Goal: Information Seeking & Learning: Learn about a topic

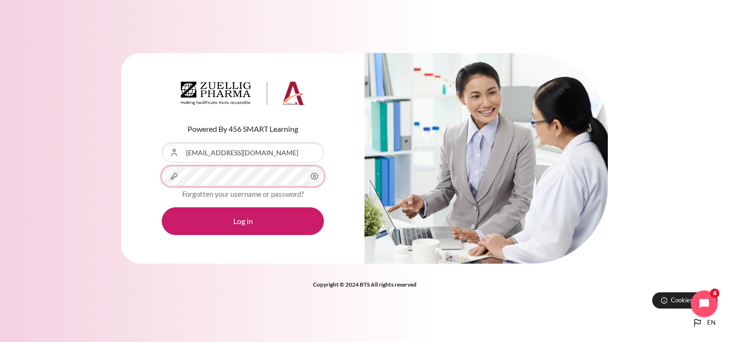
click at [162, 207] on button "Log in" at bounding box center [243, 221] width 162 height 28
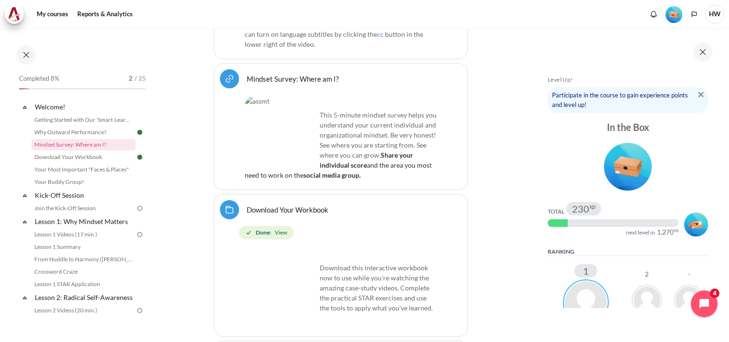
scroll to position [456, 0]
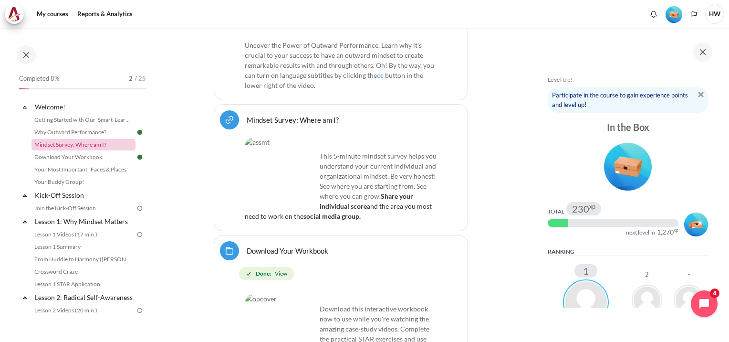
click at [54, 146] on link "Mindset Survey: Where am I?" at bounding box center [84, 144] width 104 height 11
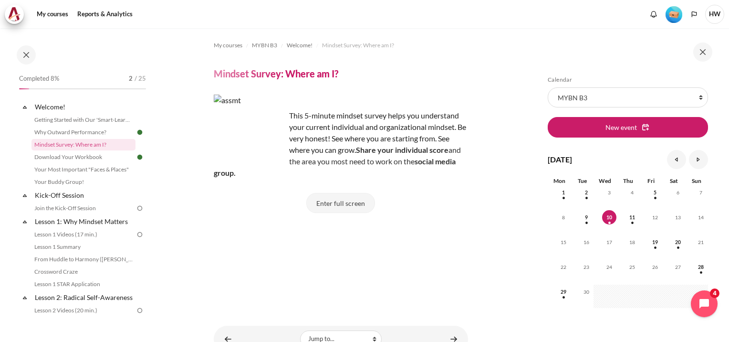
click at [335, 202] on button "Enter full screen" at bounding box center [340, 203] width 69 height 20
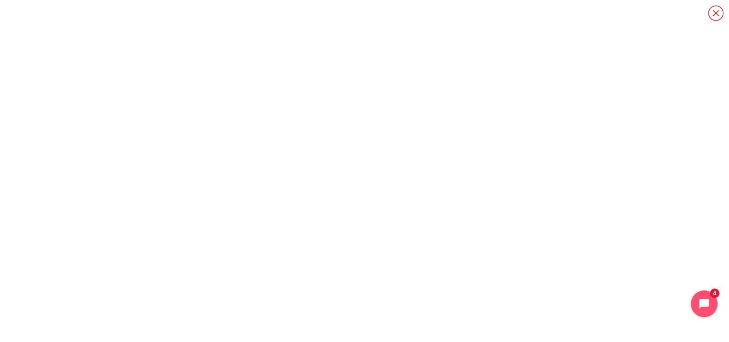
click at [715, 15] on icon "Content" at bounding box center [715, 12] width 15 height 15
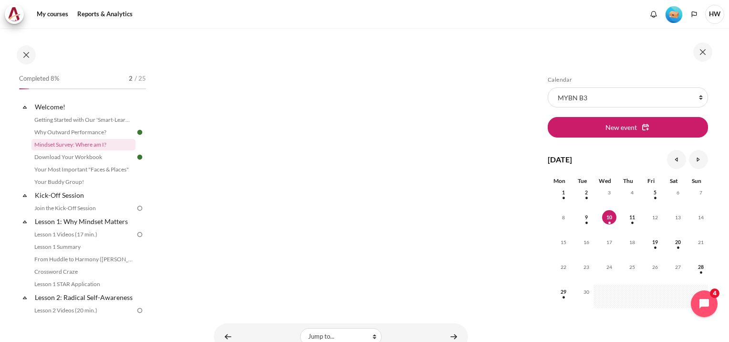
scroll to position [272, 0]
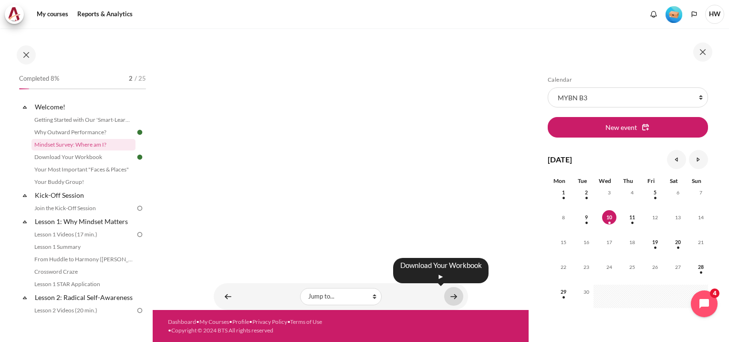
click at [449, 296] on link "Content" at bounding box center [453, 296] width 19 height 19
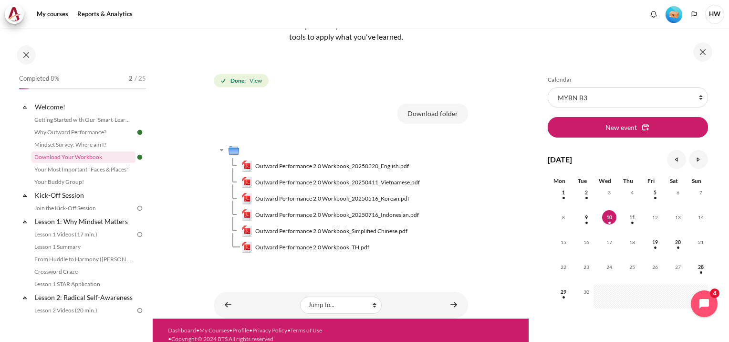
scroll to position [122, 0]
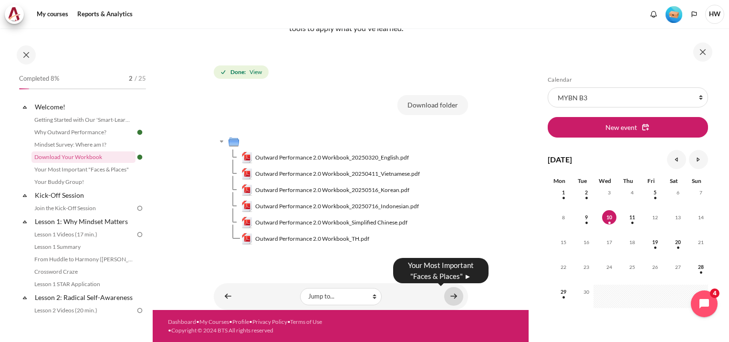
click at [452, 294] on link "Content" at bounding box center [453, 296] width 19 height 19
